Goal: Task Accomplishment & Management: Manage account settings

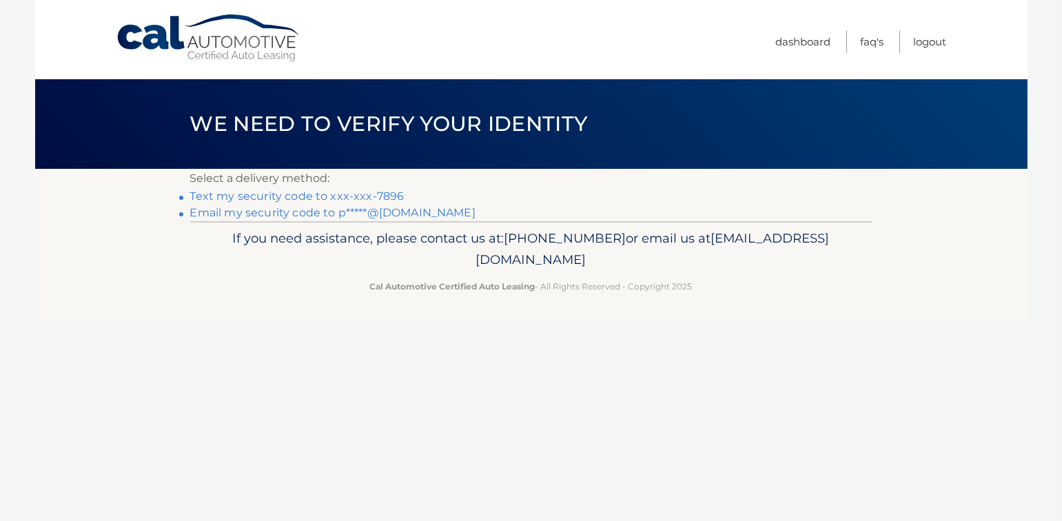
click at [303, 194] on link "Text my security code to xxx-xxx-7896" at bounding box center [297, 196] width 214 height 13
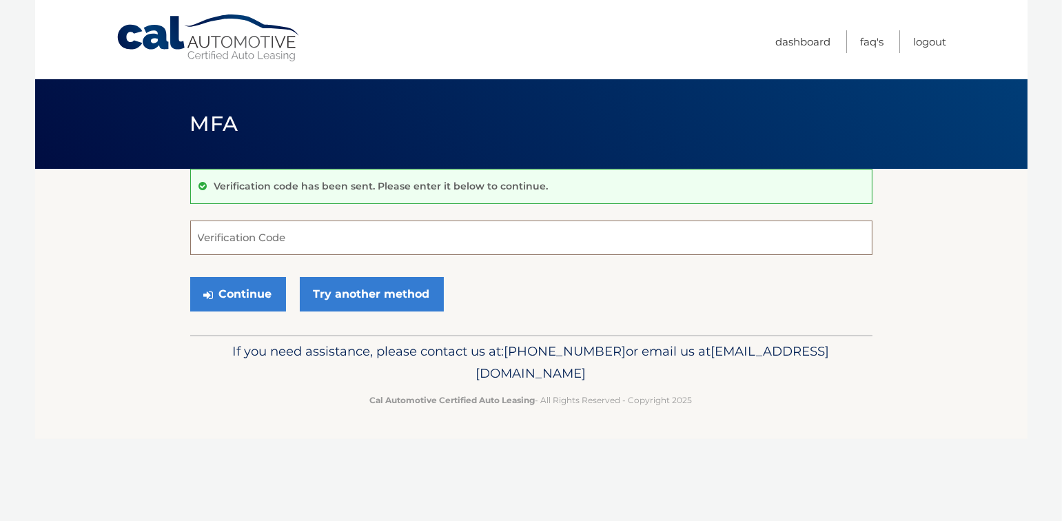
click at [407, 242] on input "Verification Code" at bounding box center [531, 238] width 682 height 34
type input "675316"
click at [241, 294] on button "Continue" at bounding box center [238, 294] width 96 height 34
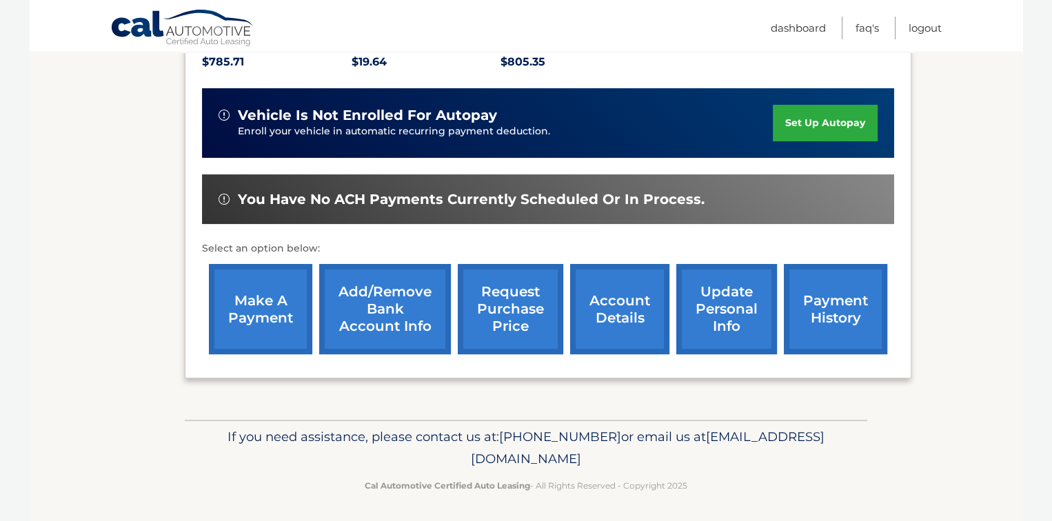
scroll to position [312, 0]
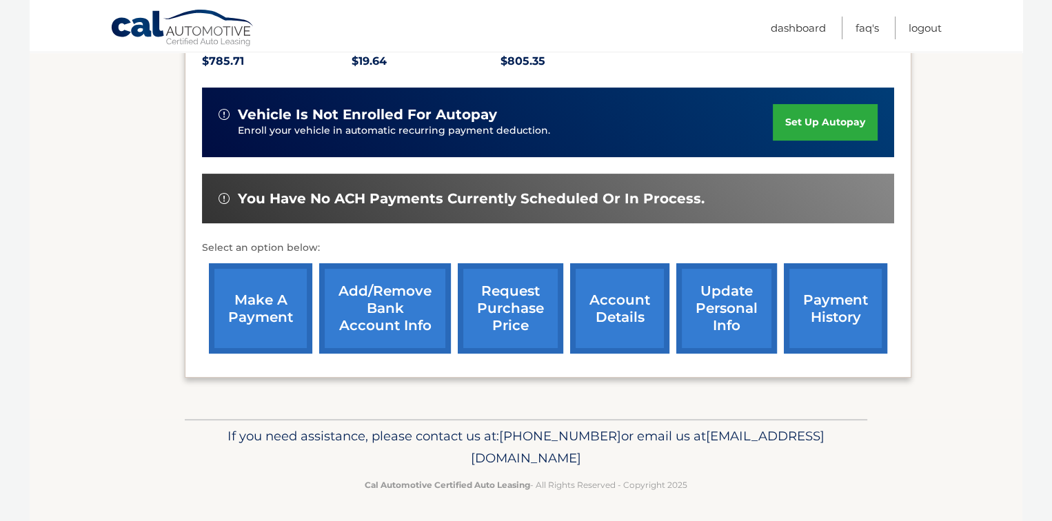
click at [254, 305] on link "make a payment" at bounding box center [260, 308] width 103 height 90
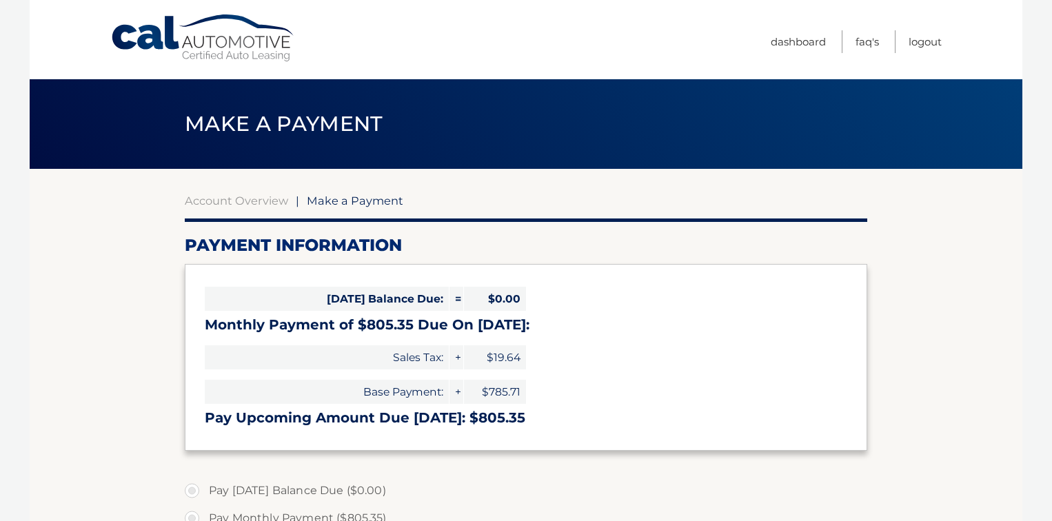
select select "ZjhhZmMwNTQtYWY0Ny00ZmM1LWFlMDEtY2Q4YjA0NzIyYThm"
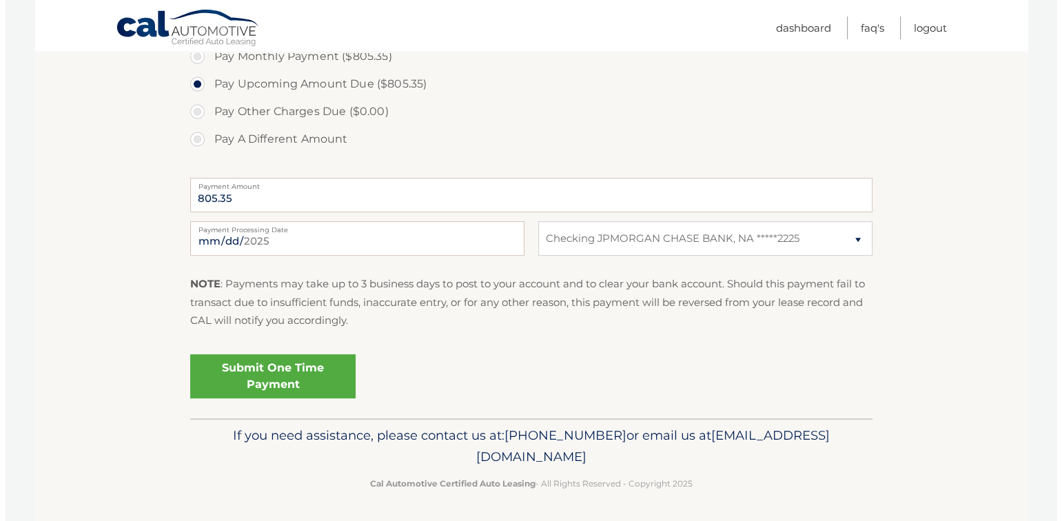
scroll to position [462, 0]
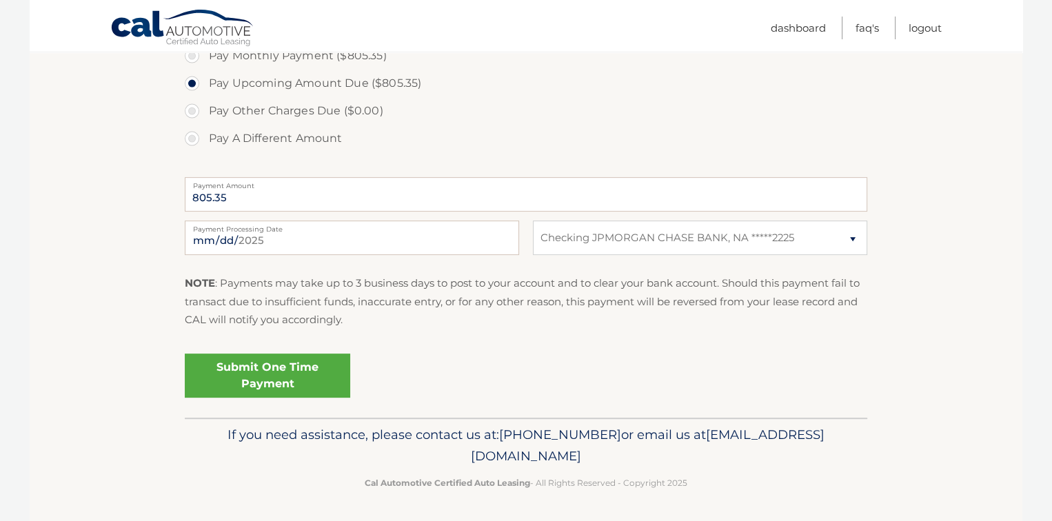
click at [269, 375] on link "Submit One Time Payment" at bounding box center [267, 376] width 165 height 44
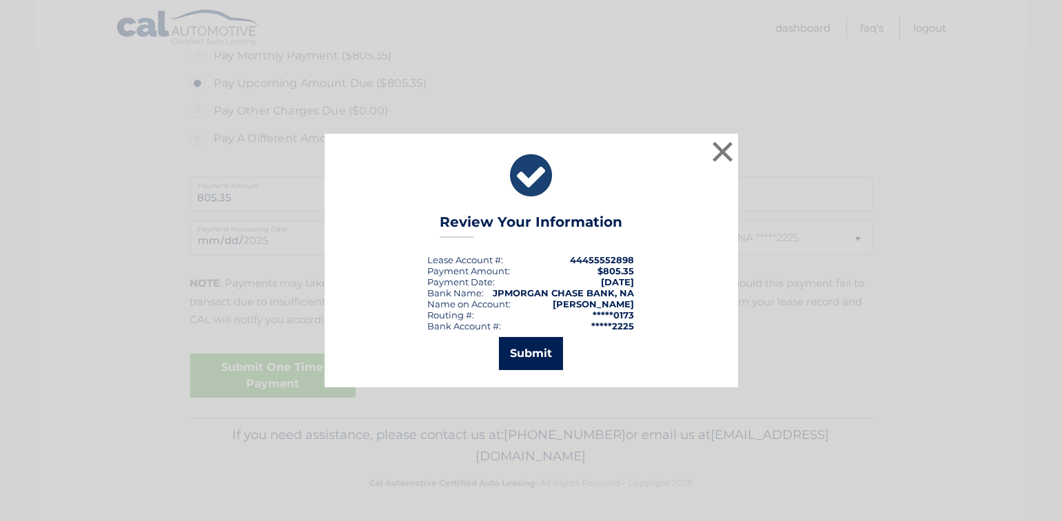
click at [528, 356] on button "Submit" at bounding box center [531, 353] width 64 height 33
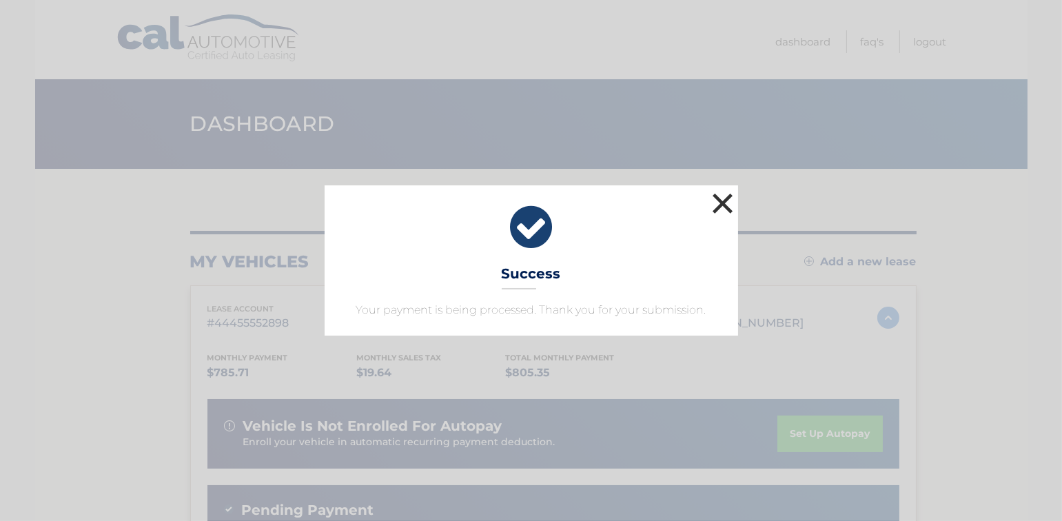
click at [731, 198] on button "×" at bounding box center [723, 204] width 28 height 28
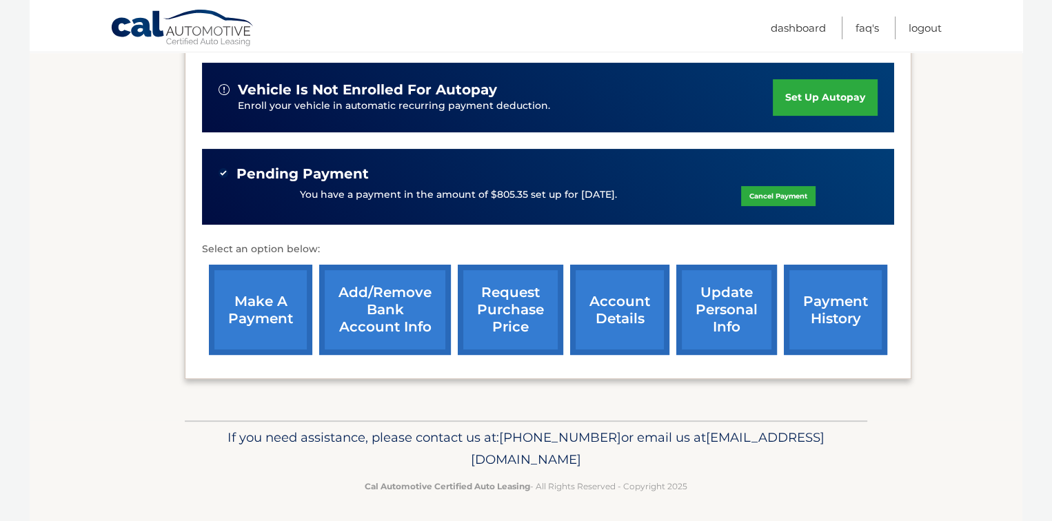
scroll to position [338, 0]
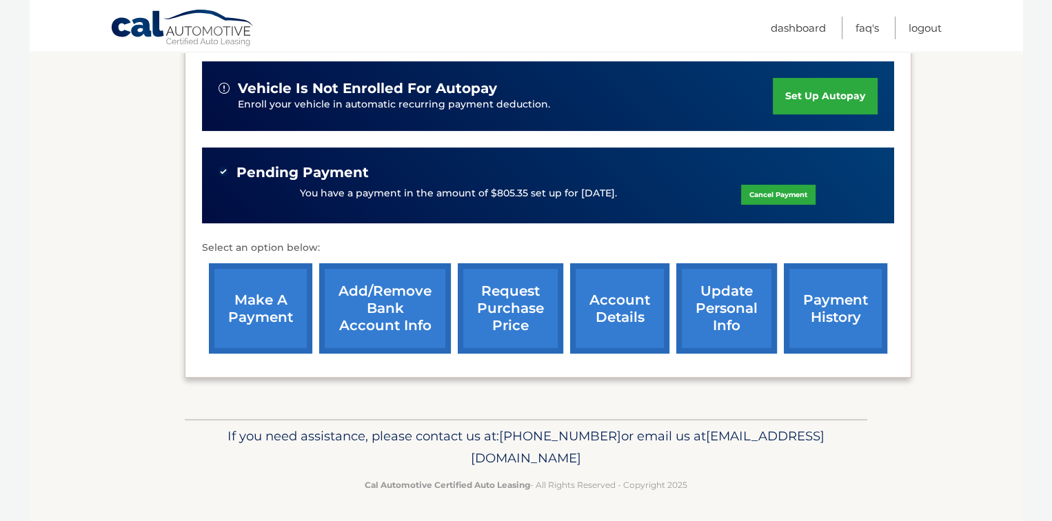
click at [597, 309] on link "account details" at bounding box center [619, 308] width 99 height 90
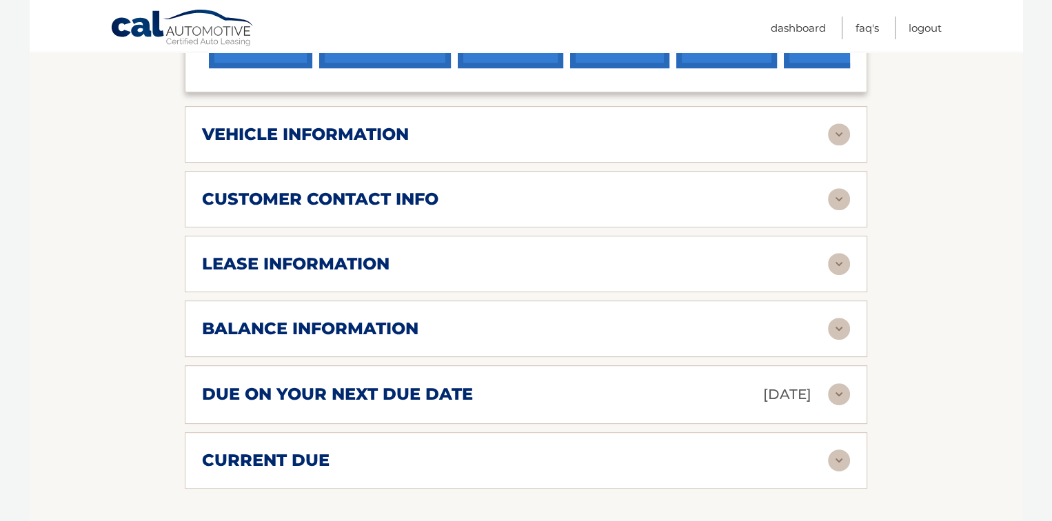
scroll to position [643, 0]
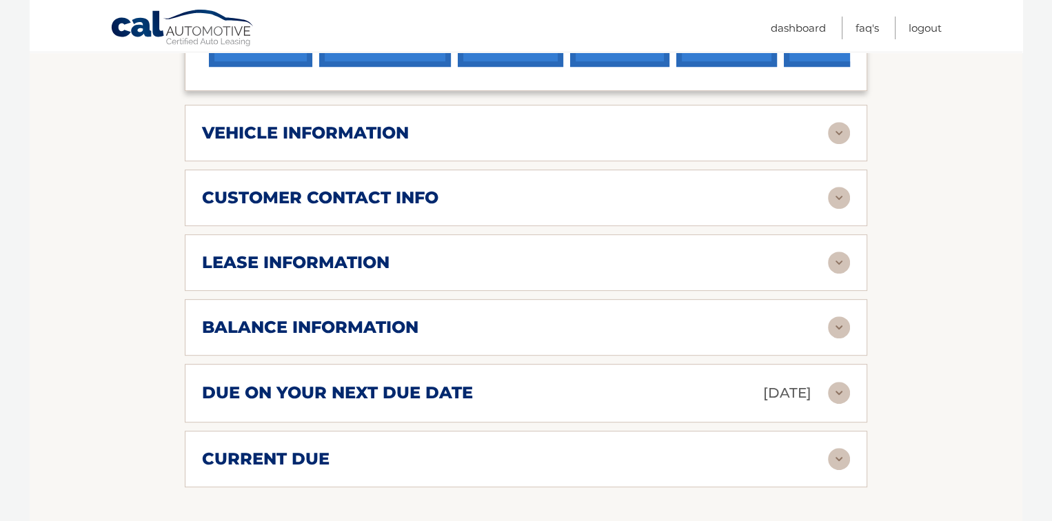
click at [720, 319] on div "balance information" at bounding box center [515, 327] width 626 height 21
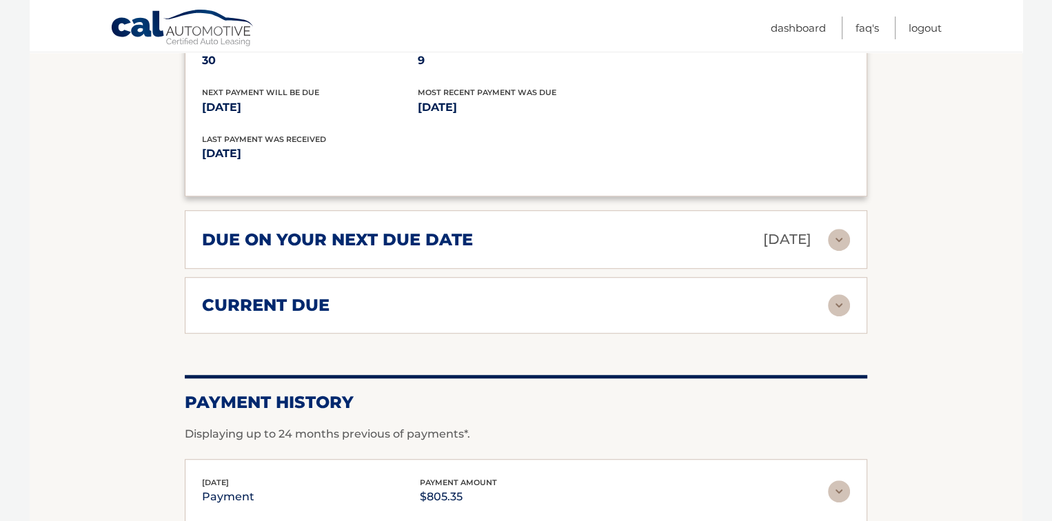
scroll to position [965, 0]
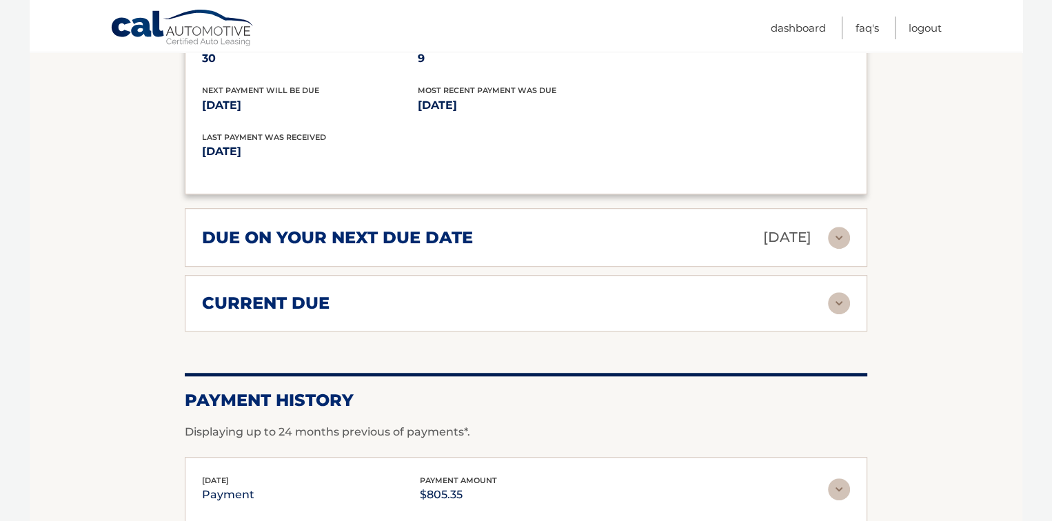
click at [716, 305] on div "current due" at bounding box center [515, 303] width 626 height 21
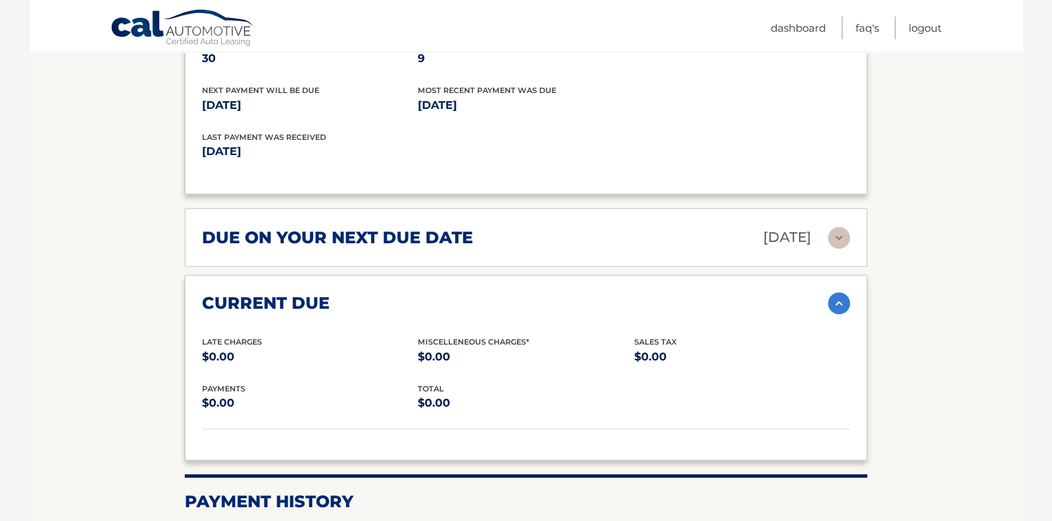
click at [716, 305] on div "current due" at bounding box center [515, 303] width 626 height 21
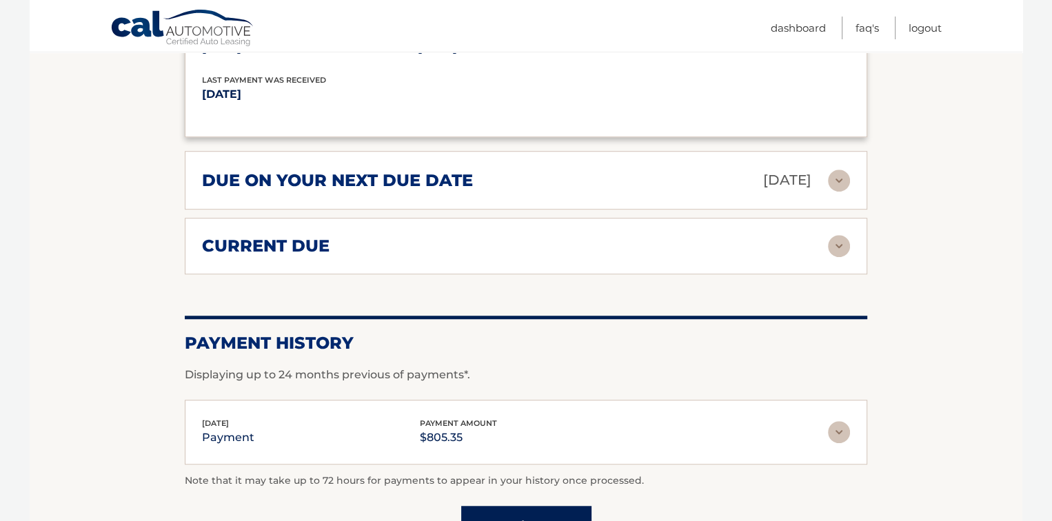
scroll to position [986, 0]
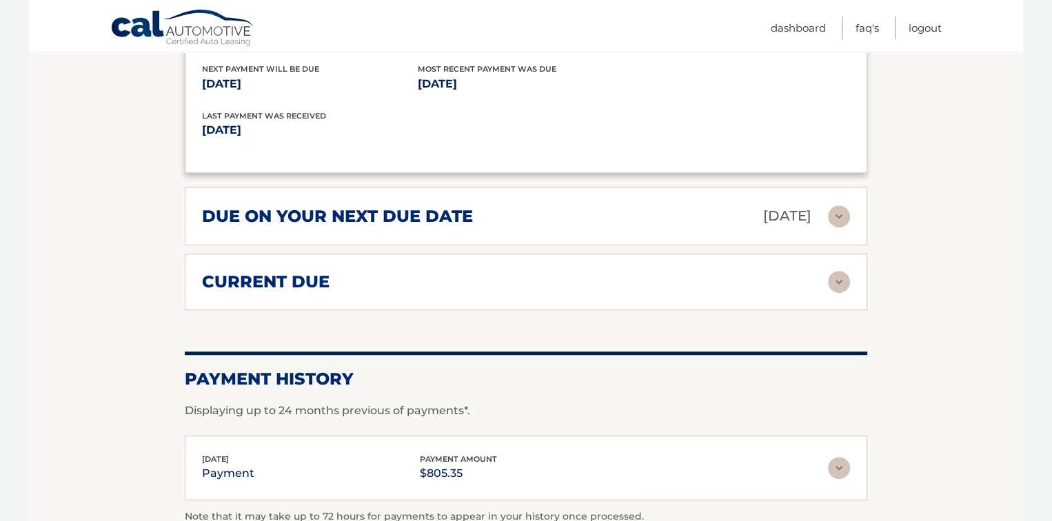
click at [643, 211] on div "due on your next due date Oct 01, 2025" at bounding box center [515, 216] width 626 height 24
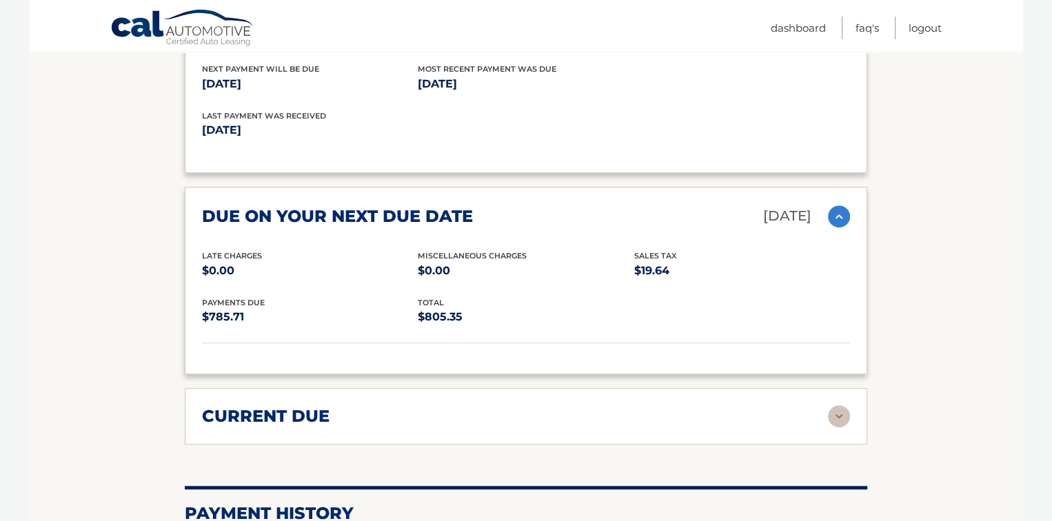
click at [643, 211] on div "due on your next due date Oct 01, 2025" at bounding box center [515, 216] width 626 height 24
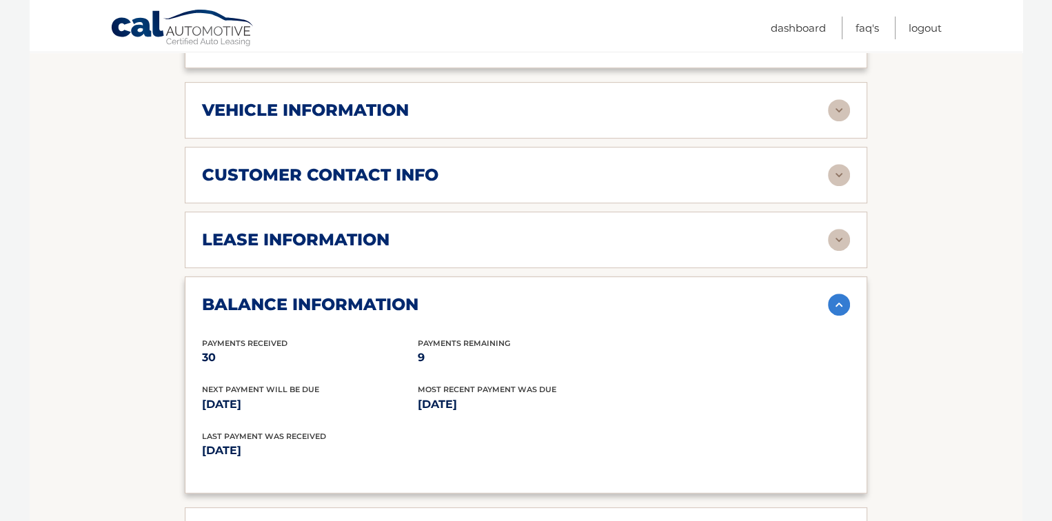
scroll to position [665, 0]
click at [633, 242] on div "lease information" at bounding box center [515, 240] width 626 height 21
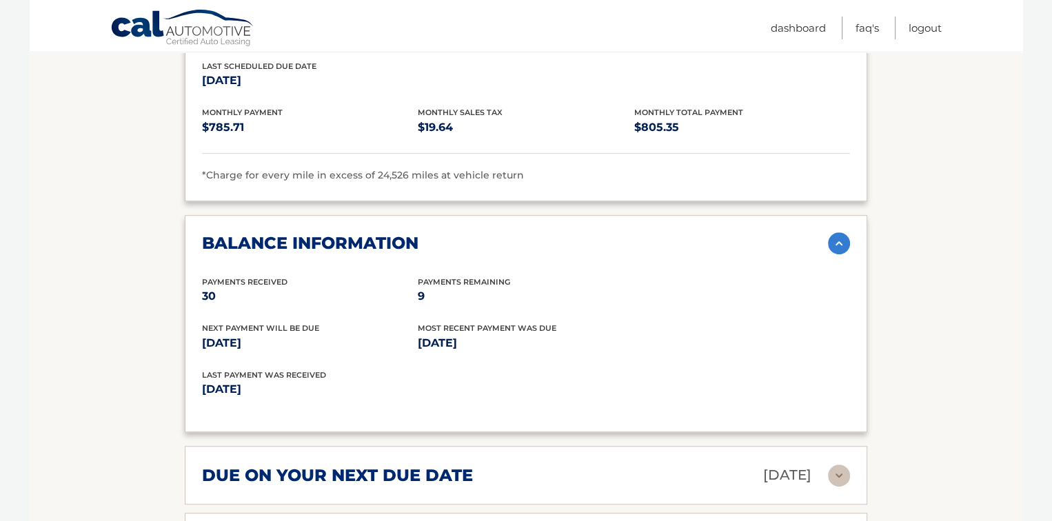
scroll to position [986, 0]
click at [835, 238] on img at bounding box center [839, 243] width 22 height 22
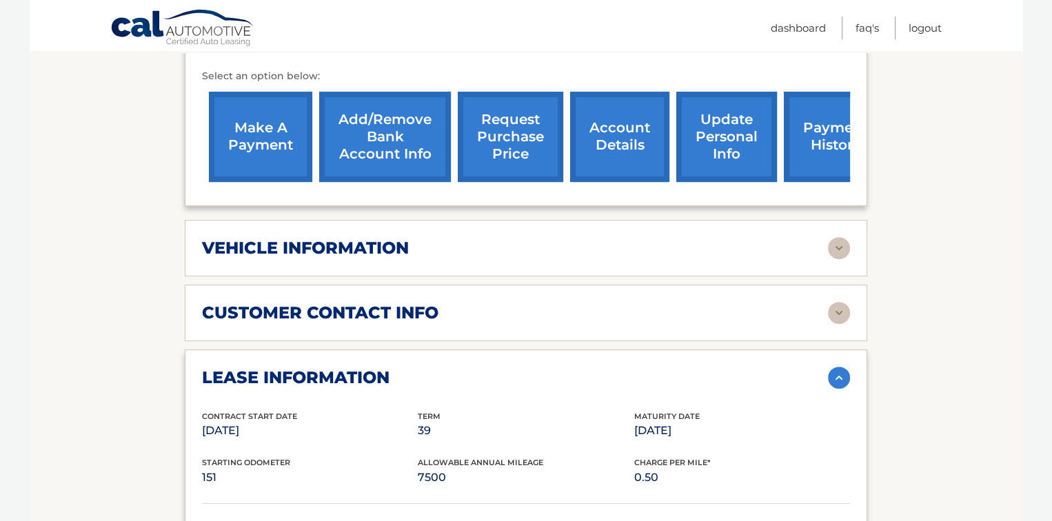
scroll to position [527, 0]
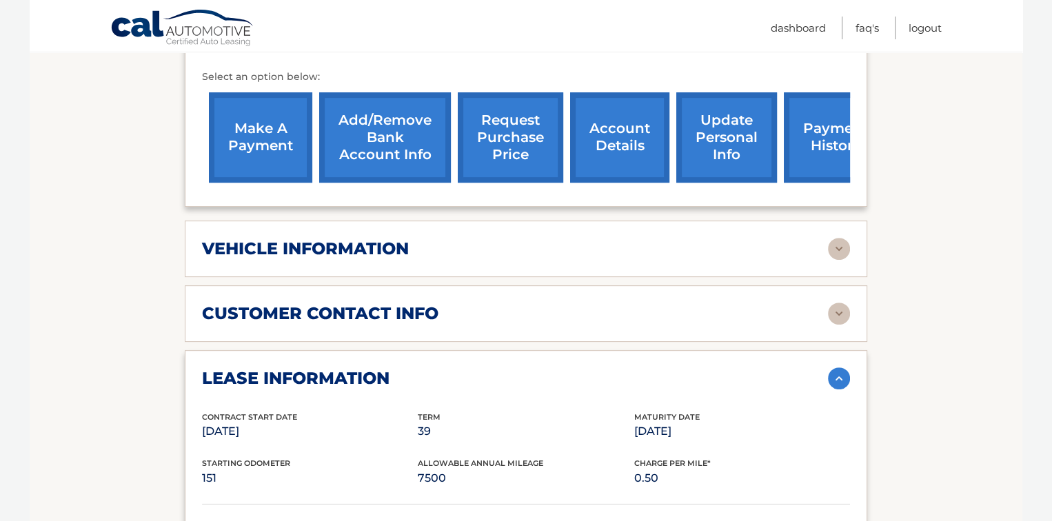
click at [804, 241] on div "vehicle information" at bounding box center [515, 248] width 626 height 21
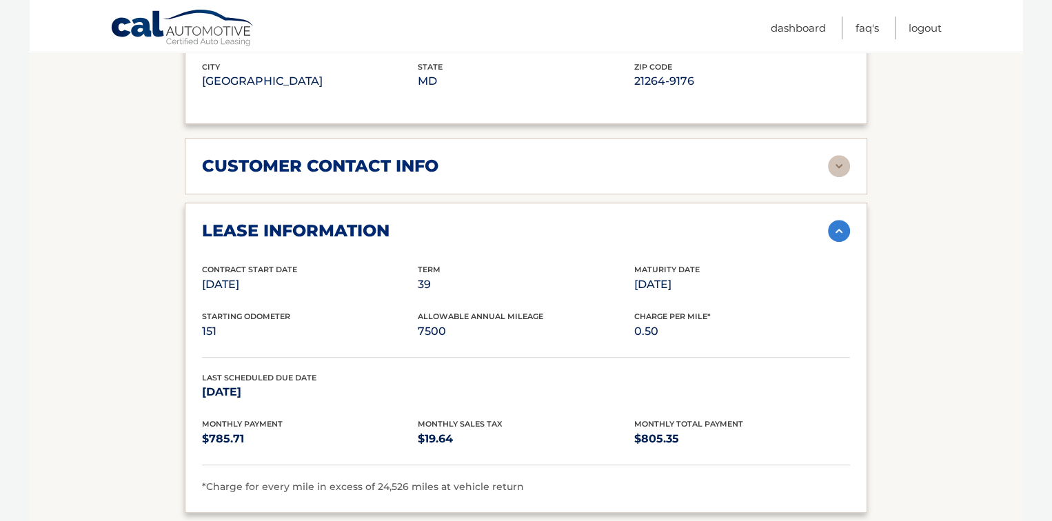
scroll to position [1032, 0]
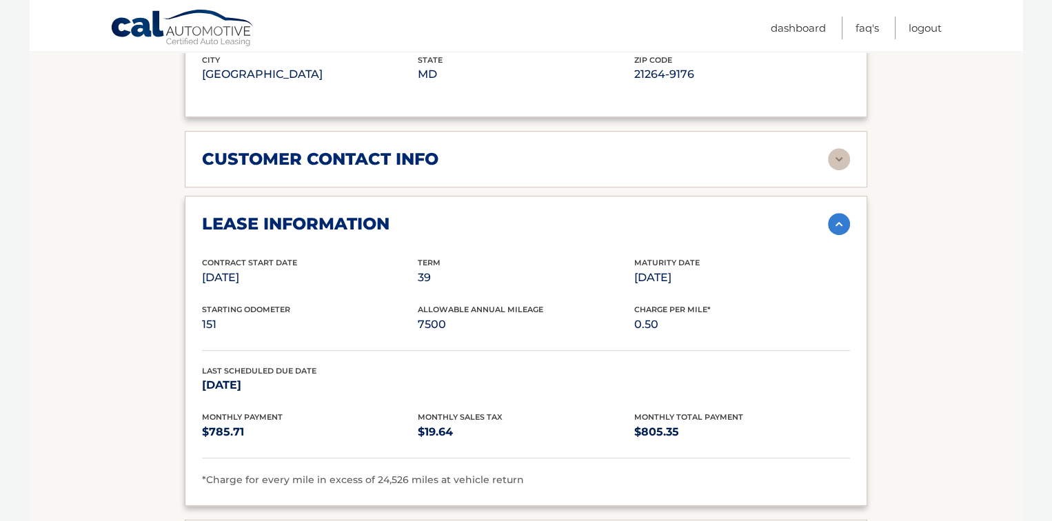
click at [711, 159] on div "customer contact info" at bounding box center [515, 159] width 626 height 21
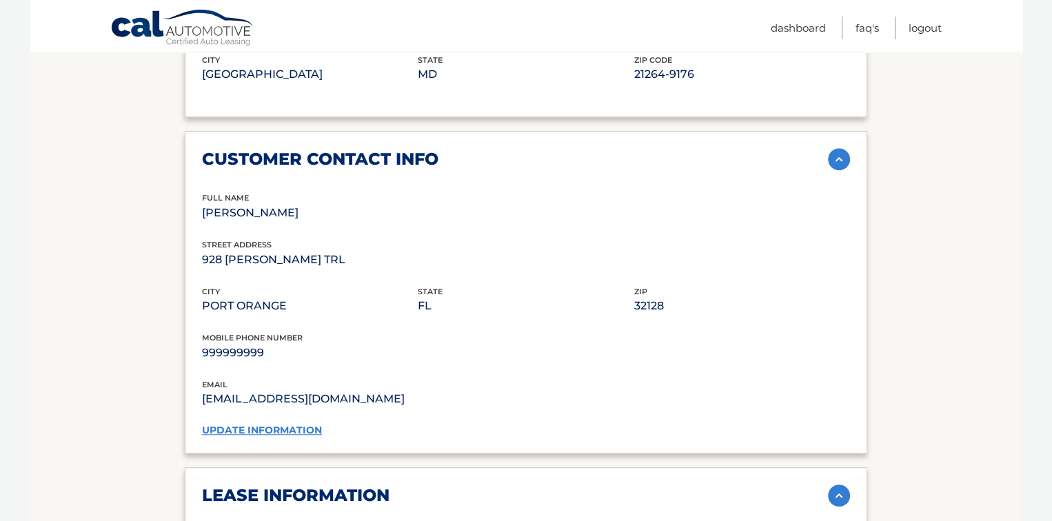
click at [254, 425] on link "update information" at bounding box center [262, 430] width 120 height 12
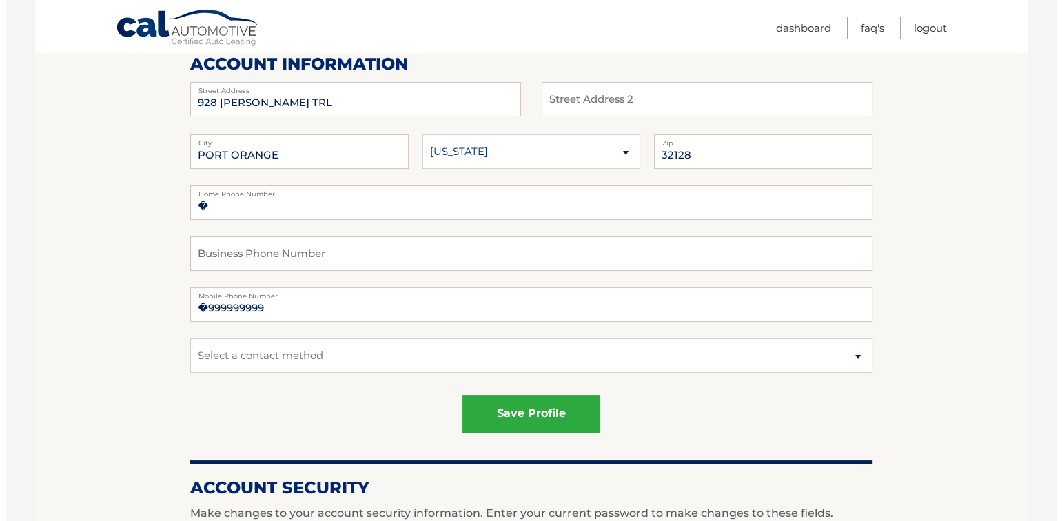
scroll to position [183, 0]
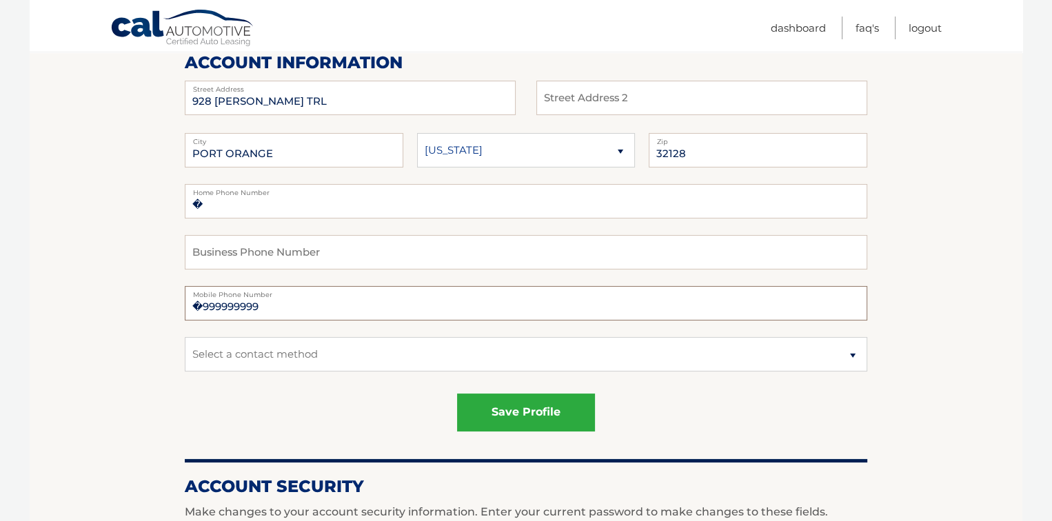
click at [386, 306] on input "�999999999" at bounding box center [526, 303] width 682 height 34
type input "�"
type input "5859057896"
click at [500, 413] on button "save profile" at bounding box center [526, 413] width 138 height 38
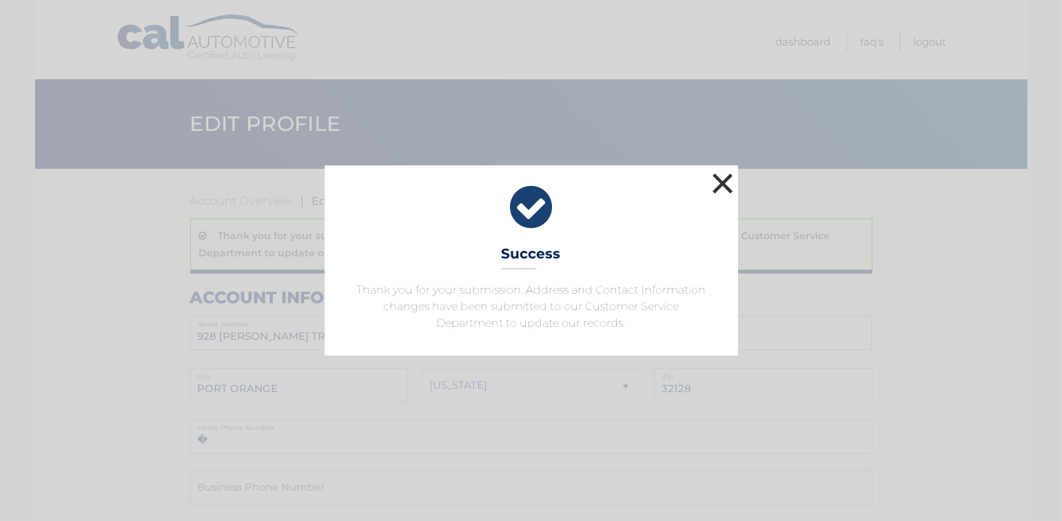
click at [716, 184] on button "×" at bounding box center [723, 184] width 28 height 28
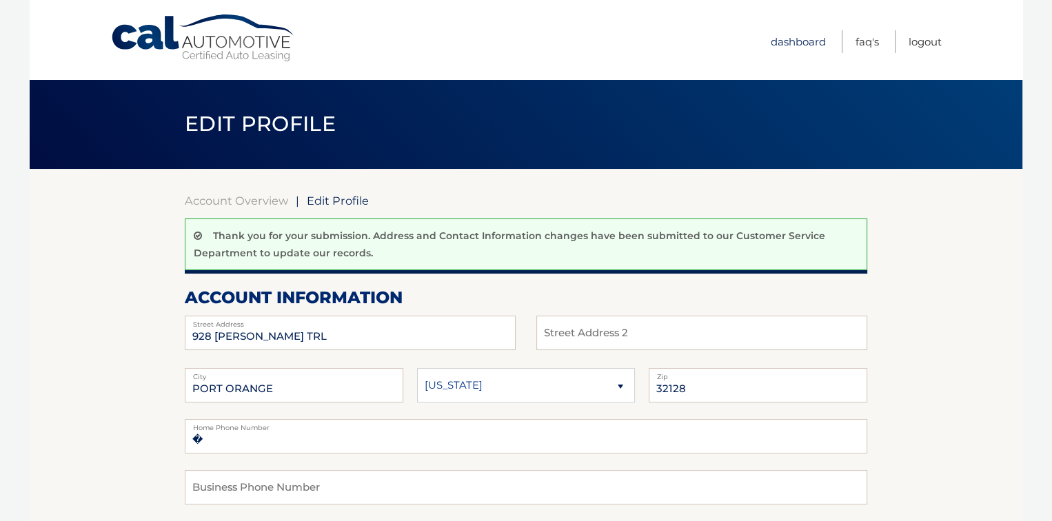
click at [799, 40] on link "Dashboard" at bounding box center [798, 41] width 55 height 23
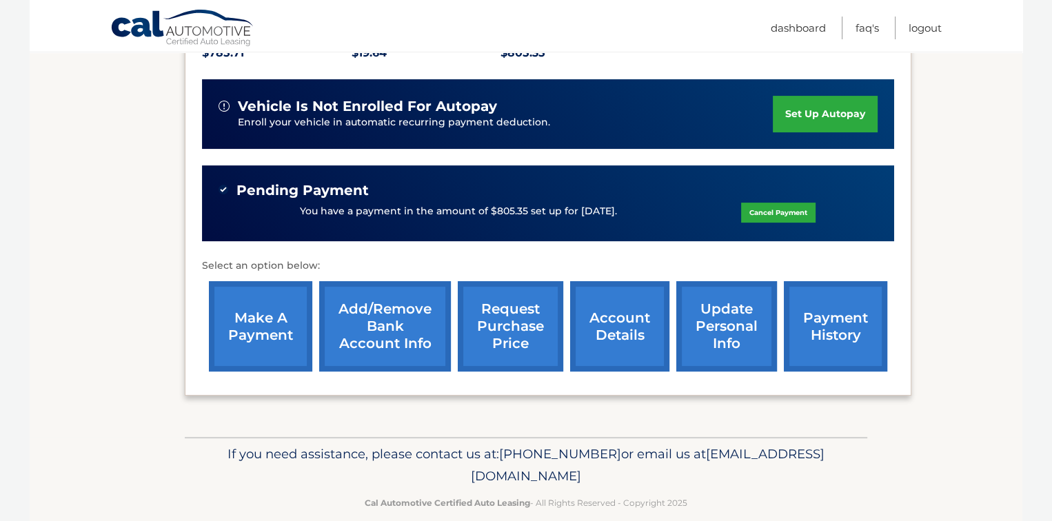
scroll to position [338, 0]
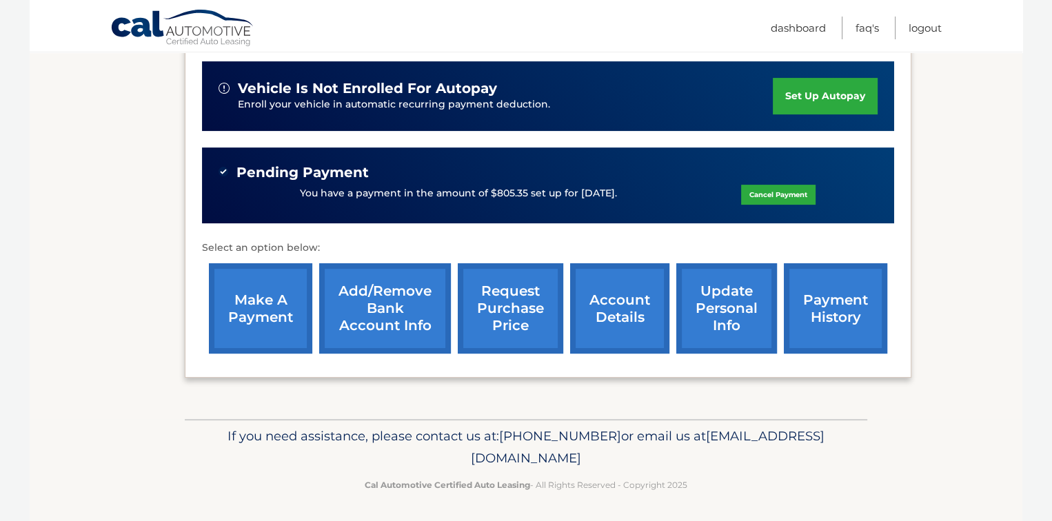
click at [504, 305] on link "request purchase price" at bounding box center [510, 308] width 105 height 90
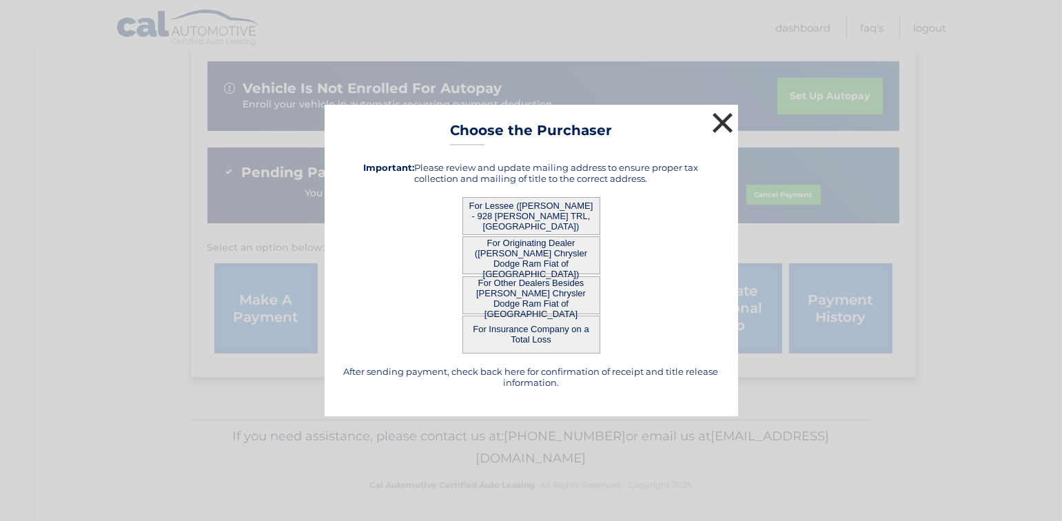
click at [724, 119] on button "×" at bounding box center [723, 123] width 28 height 28
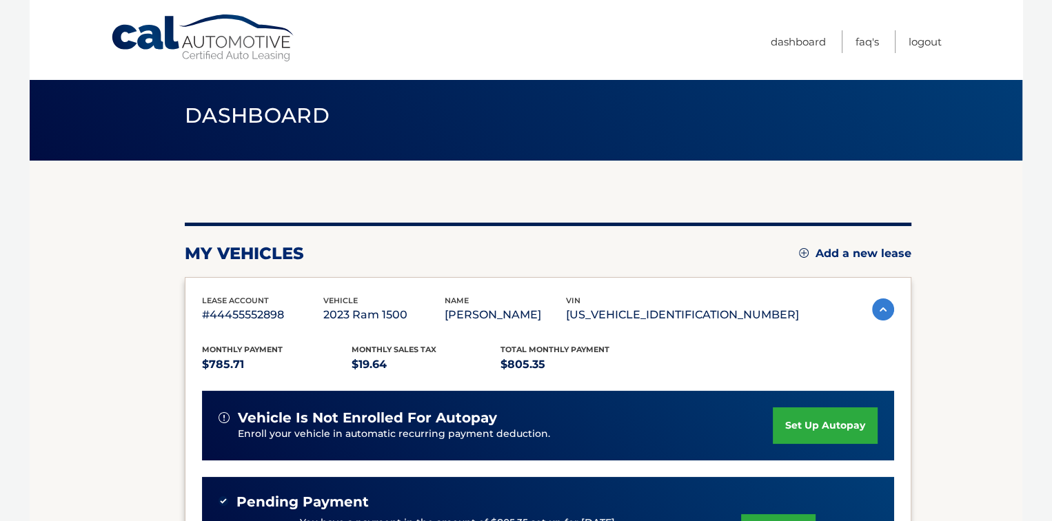
scroll to position [0, 0]
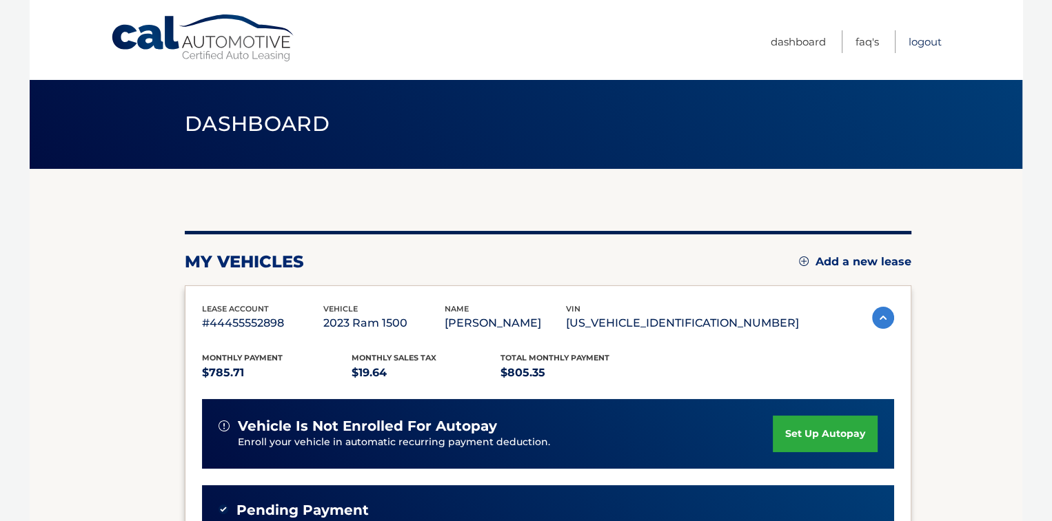
click at [918, 41] on link "Logout" at bounding box center [924, 41] width 33 height 23
